Goal: Navigation & Orientation: Find specific page/section

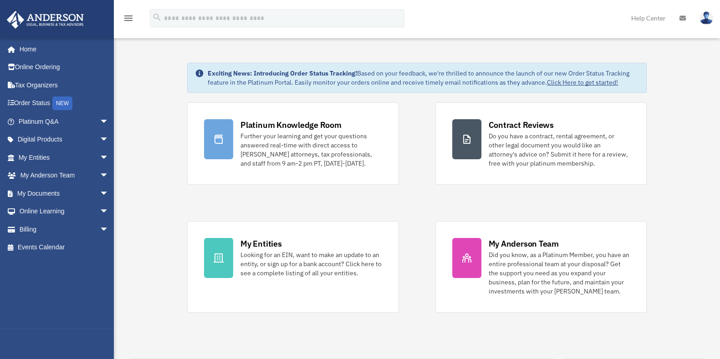
click at [688, 17] on link at bounding box center [683, 18] width 20 height 36
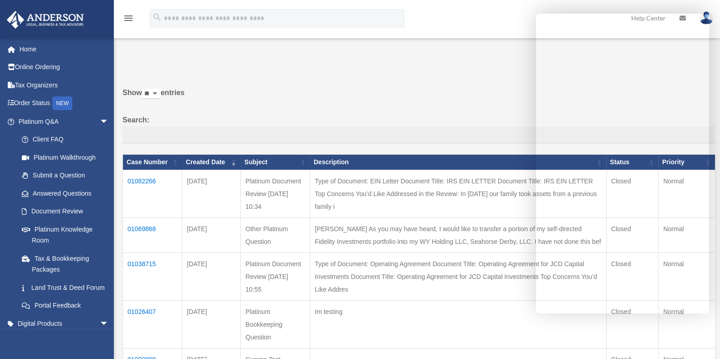
click at [466, 69] on div "Do you really want to log out? Yes No Show ** ** ** *** entries Search: Case Nu…" at bounding box center [415, 346] width 599 height 581
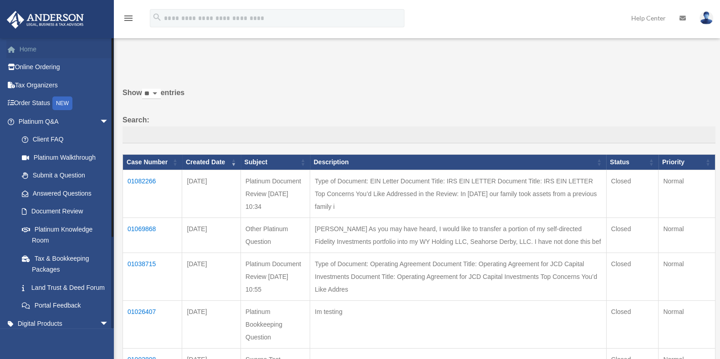
click at [55, 56] on link "Home" at bounding box center [64, 49] width 116 height 18
